Goal: Navigation & Orientation: Go to known website

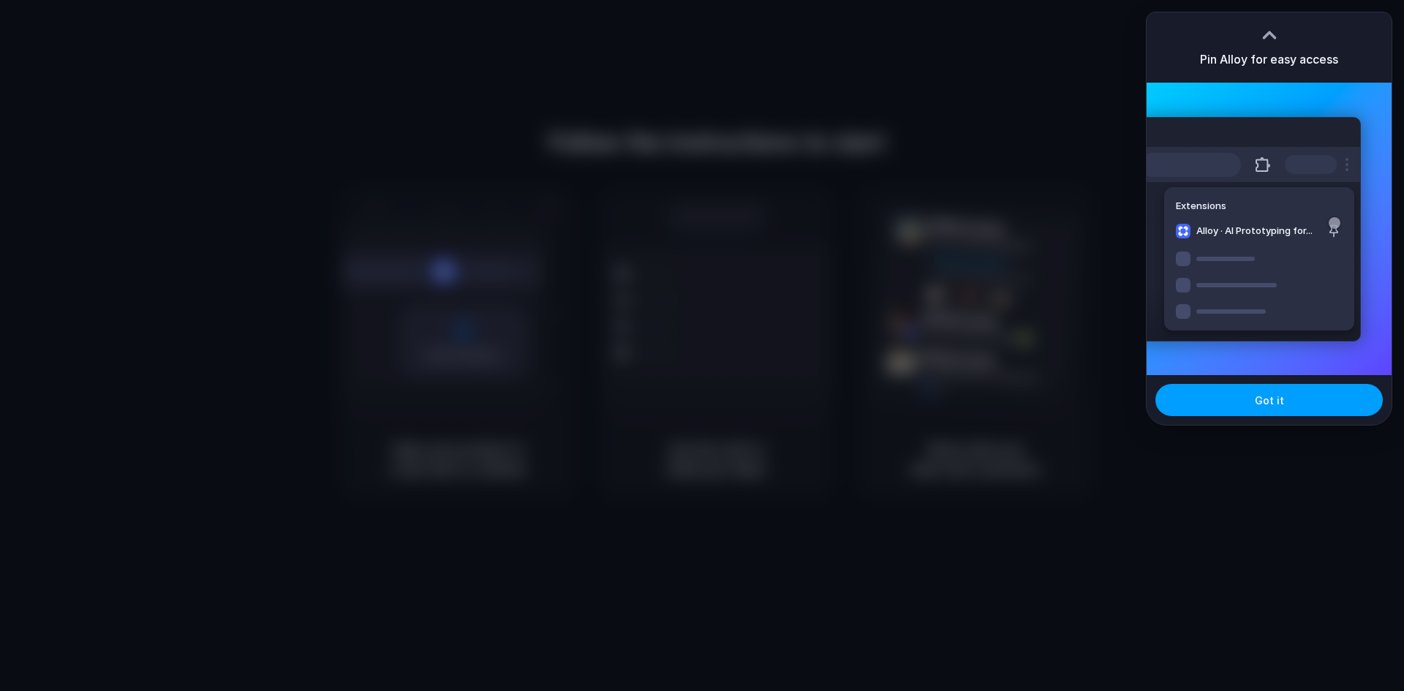
click at [1271, 400] on span "Got it" at bounding box center [1269, 400] width 29 height 15
